Goal: Find specific page/section

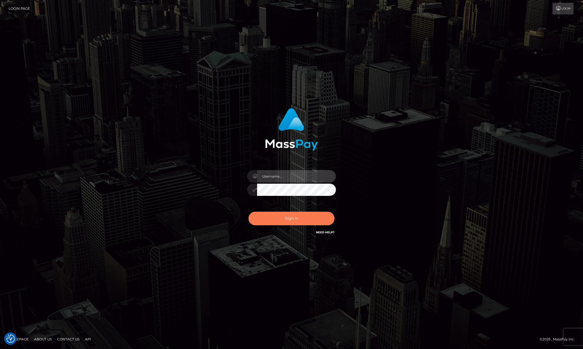
type input "Allen.megabonanza"
click at [305, 219] on button "Sign in" at bounding box center [291, 219] width 86 height 14
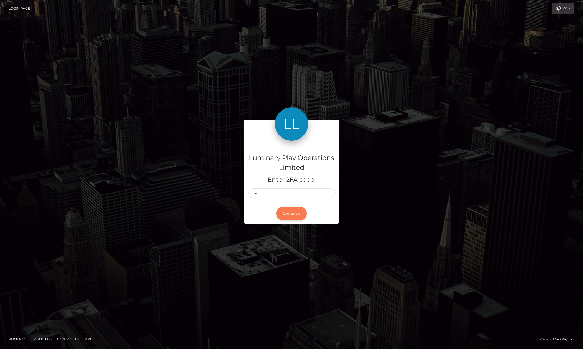
type input "9"
type input "4"
type input "9"
type input "4"
type input "2"
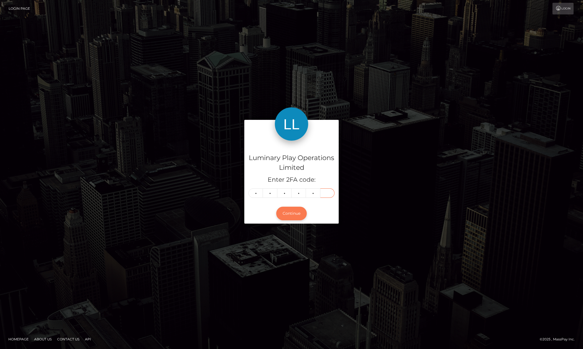
type input "3"
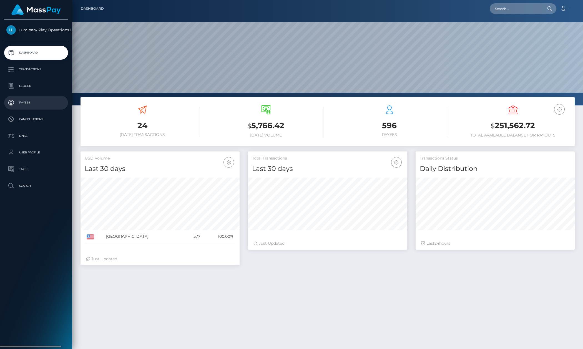
scroll to position [98, 159]
click at [507, 11] on input "text" at bounding box center [515, 8] width 52 height 11
paste input "98893"
click at [508, 16] on div "Loading... Loading..." at bounding box center [511, 16] width 44 height 4
click at [510, 5] on input "98893" at bounding box center [515, 8] width 52 height 11
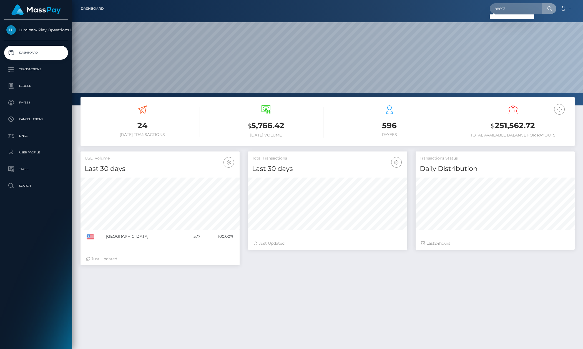
drag, startPoint x: 508, startPoint y: 14, endPoint x: 515, endPoint y: 12, distance: 7.7
click at [509, 13] on div "98893 Loading... Loading... Account Edit Profile Logout" at bounding box center [341, 9] width 466 height 12
click at [515, 12] on input "98893" at bounding box center [515, 8] width 52 height 11
paste input "59977302"
click at [517, 8] on input "59977302" at bounding box center [515, 8] width 52 height 11
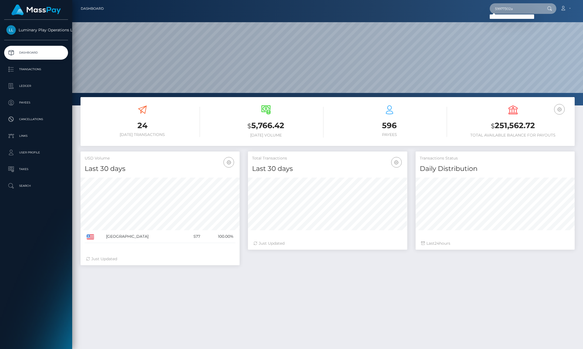
paste input "59977302"
paste input "text"
type input "59977302"
click at [51, 32] on link "Luminary Play Operations Limited" at bounding box center [36, 29] width 72 height 9
drag, startPoint x: 560, startPoint y: 7, endPoint x: 568, endPoint y: 17, distance: 12.8
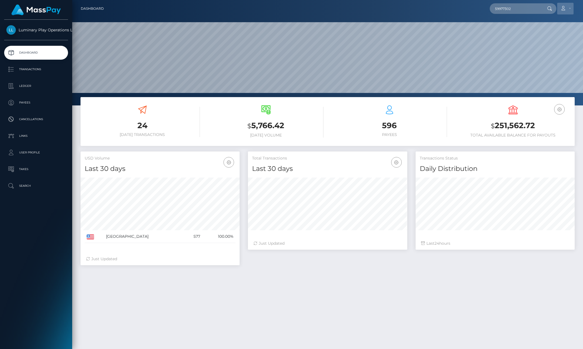
click at [560, 7] on icon at bounding box center [563, 8] width 6 height 4
click at [557, 36] on link "Logout" at bounding box center [552, 36] width 44 height 10
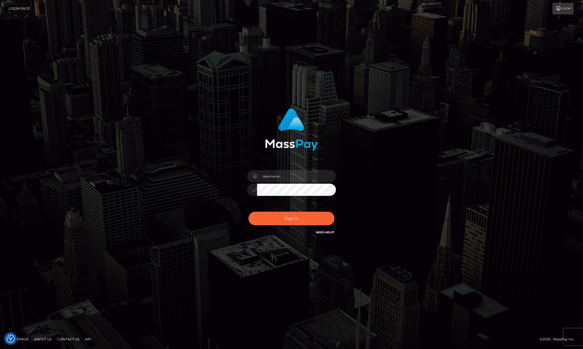
checkbox input "true"
click at [304, 181] on input "Allen.megabonanza" at bounding box center [296, 176] width 79 height 12
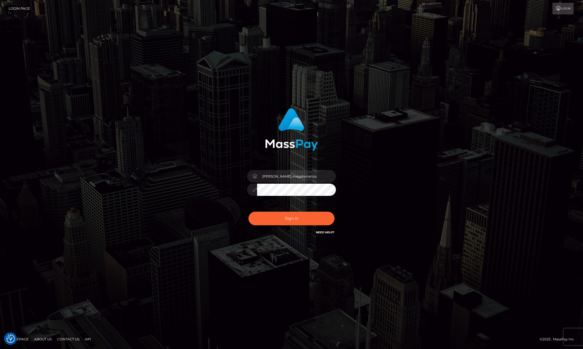
click at [304, 177] on input "Allen.megabonanza" at bounding box center [296, 176] width 79 height 12
type input "allen.vip"
click at [295, 214] on button "Sign in" at bounding box center [291, 219] width 86 height 14
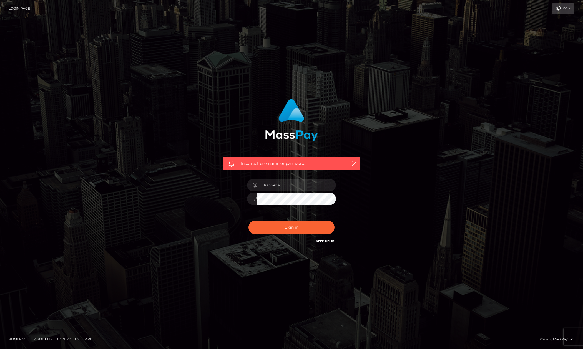
drag, startPoint x: 497, startPoint y: 196, endPoint x: 485, endPoint y: 199, distance: 13.0
click at [487, 201] on div "Incorrect username or password." at bounding box center [291, 174] width 583 height 243
drag, startPoint x: 455, startPoint y: 198, endPoint x: 443, endPoint y: 187, distance: 16.3
click at [451, 200] on div "Incorrect username or password." at bounding box center [291, 174] width 583 height 243
type input "Allen.megabonanza"
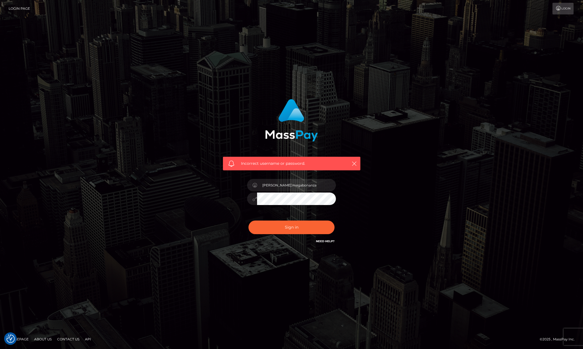
drag, startPoint x: 33, startPoint y: 143, endPoint x: 61, endPoint y: 54, distance: 93.9
click at [34, 137] on div "Incorrect username or password. Allen.megabonanza" at bounding box center [291, 174] width 583 height 243
